Goal: Task Accomplishment & Management: Manage account settings

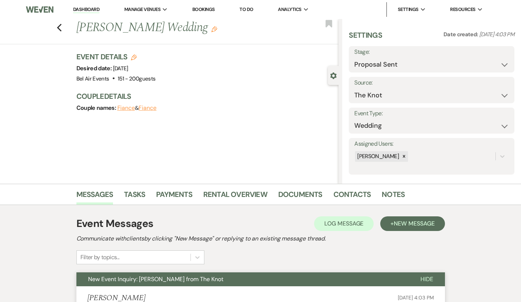
select select "6"
select select "2"
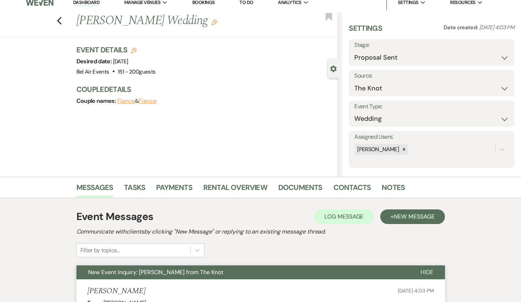
click at [77, 3] on link "Dashboard" at bounding box center [86, 2] width 26 height 7
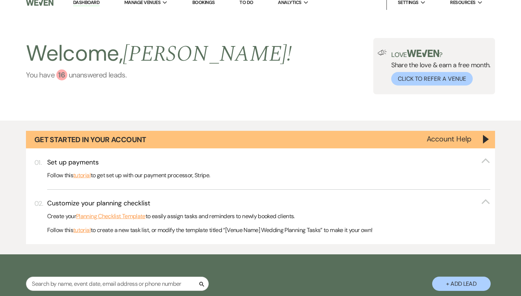
click at [60, 71] on div "16" at bounding box center [61, 74] width 11 height 11
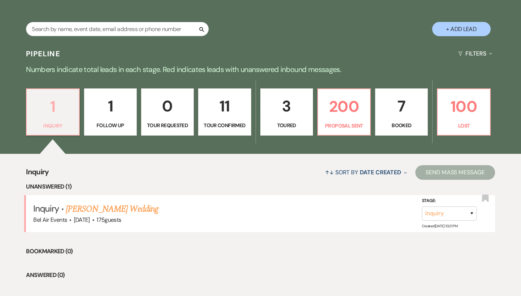
click at [53, 110] on p "1" at bounding box center [52, 106] width 43 height 24
click at [106, 208] on link "[PERSON_NAME] Wedding" at bounding box center [112, 209] width 93 height 13
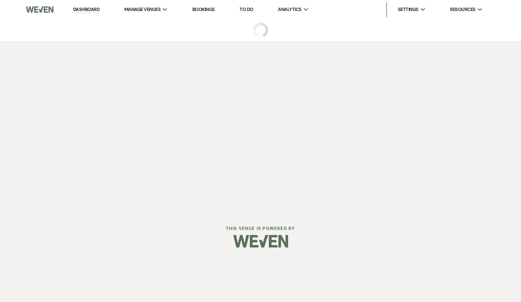
select select "3"
